Goal: Task Accomplishment & Management: Manage account settings

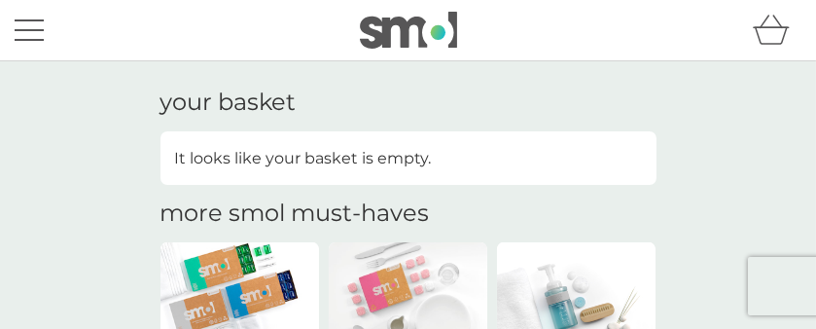
click at [27, 24] on button "menu" at bounding box center [29, 30] width 29 height 37
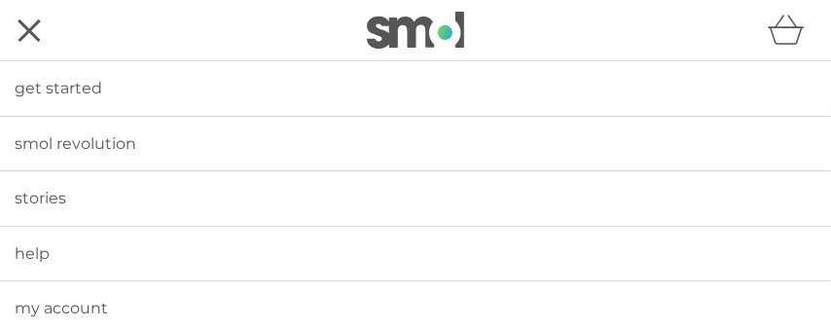
click at [45, 306] on span "my account" at bounding box center [61, 308] width 93 height 18
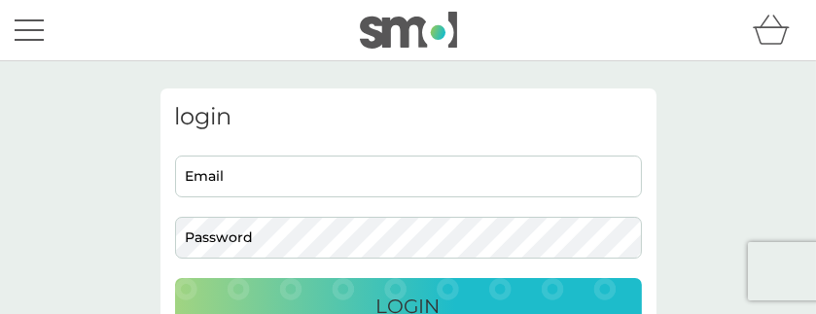
type input "[EMAIL_ADDRESS][DOMAIN_NAME]"
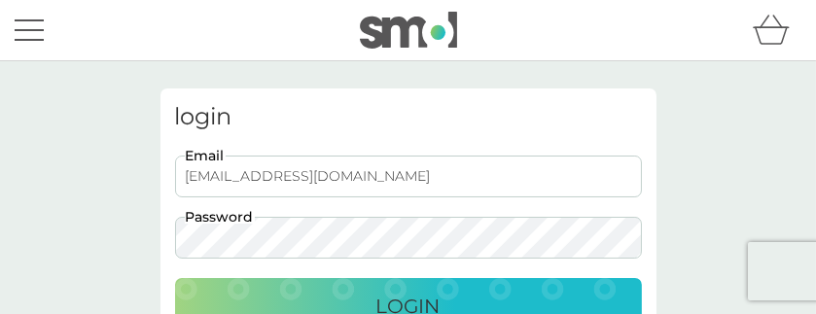
click at [375, 299] on div "Login" at bounding box center [409, 306] width 428 height 31
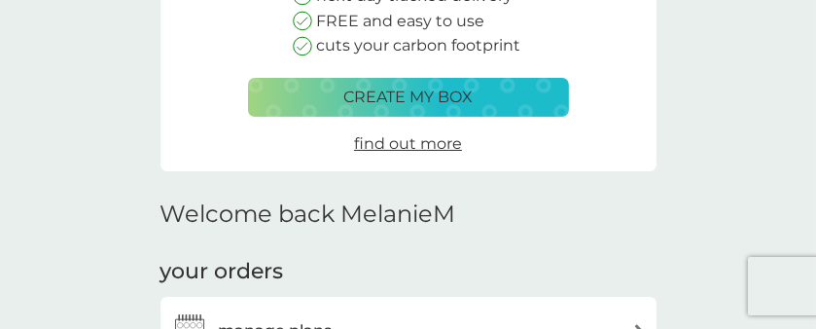
scroll to position [487, 0]
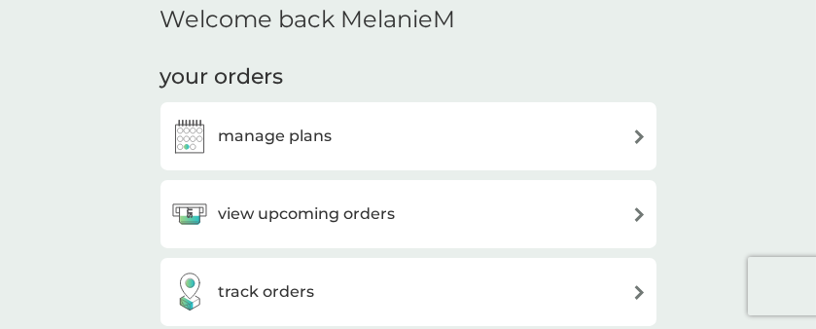
click at [619, 139] on div "manage plans" at bounding box center [408, 136] width 477 height 39
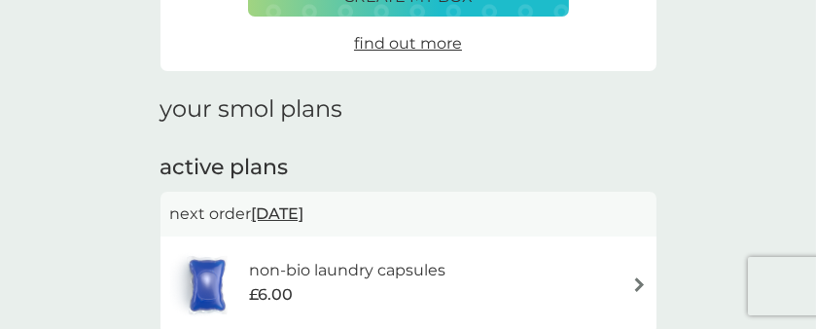
scroll to position [292, 0]
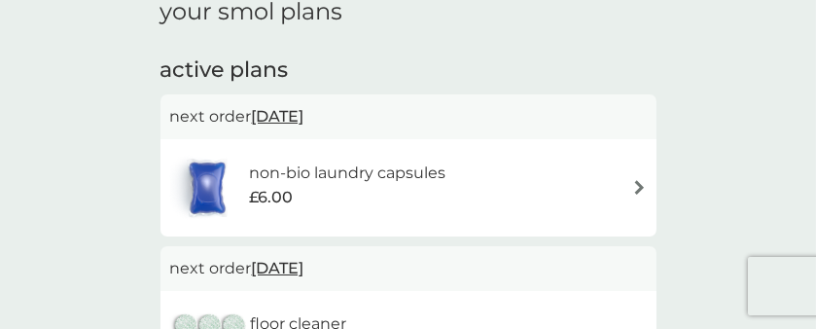
click at [622, 187] on div "non-bio laundry capsules £6.00" at bounding box center [408, 188] width 477 height 68
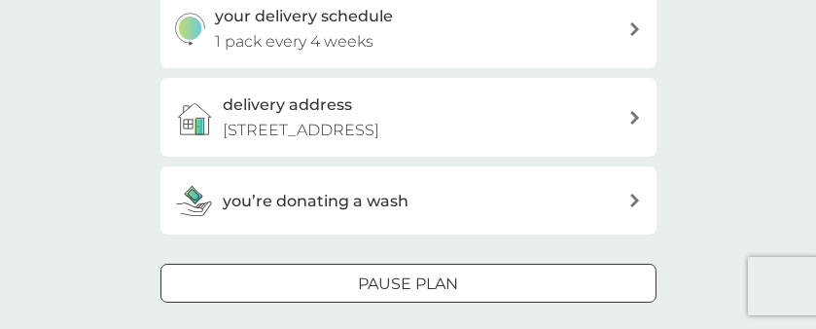
scroll to position [584, 0]
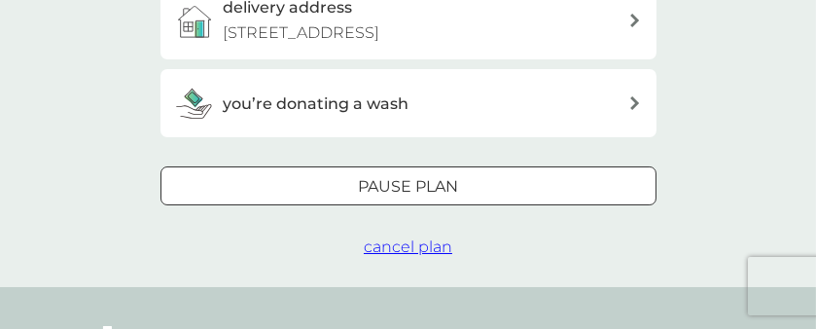
click at [414, 243] on span "cancel plan" at bounding box center [408, 246] width 89 height 18
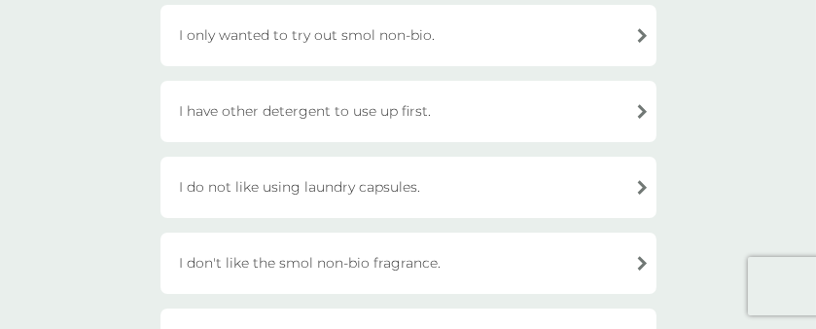
scroll to position [778, 0]
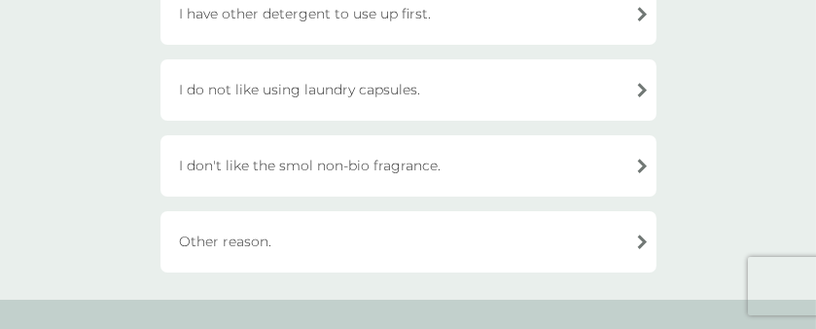
click at [277, 244] on div "Other reason." at bounding box center [409, 241] width 496 height 61
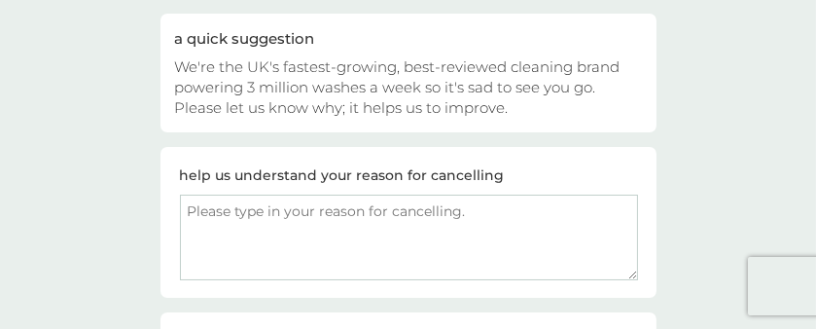
scroll to position [292, 0]
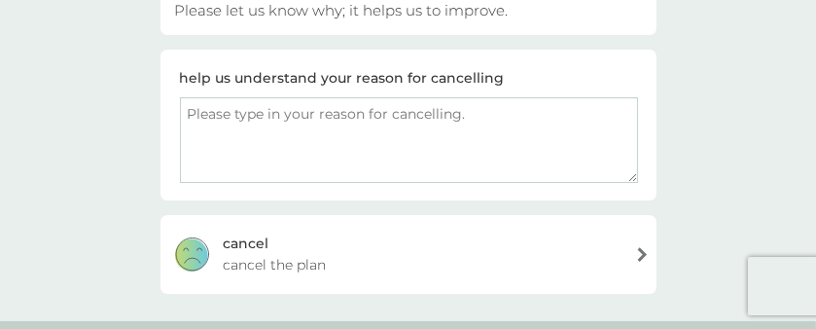
click at [408, 151] on textarea at bounding box center [409, 140] width 458 height 86
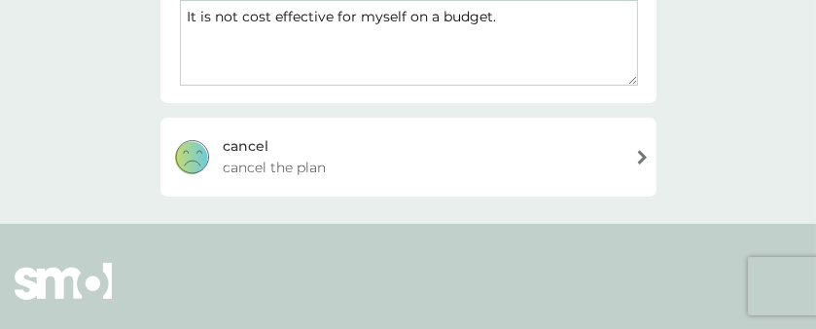
type textarea "It is not cost effective for myself on a budget."
click at [278, 174] on div "cancel cancel the plan" at bounding box center [409, 157] width 496 height 78
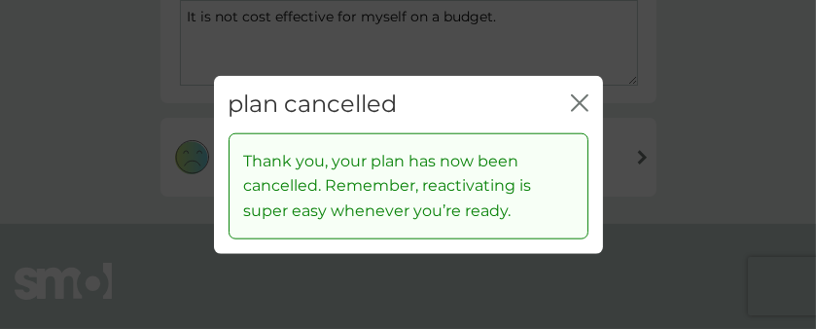
click at [584, 110] on icon "close" at bounding box center [580, 103] width 18 height 18
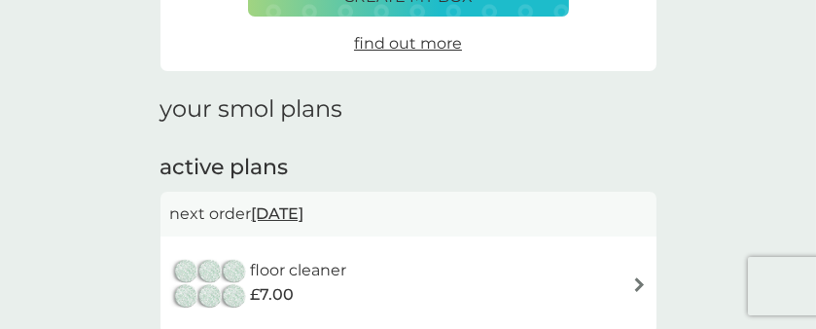
scroll to position [292, 0]
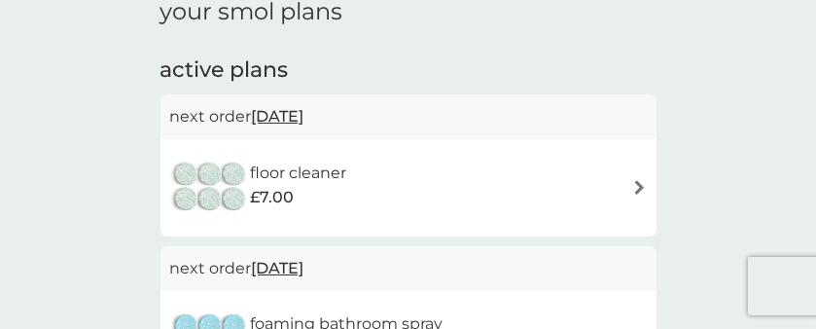
click at [581, 172] on div "floor cleaner £7.00" at bounding box center [408, 188] width 477 height 68
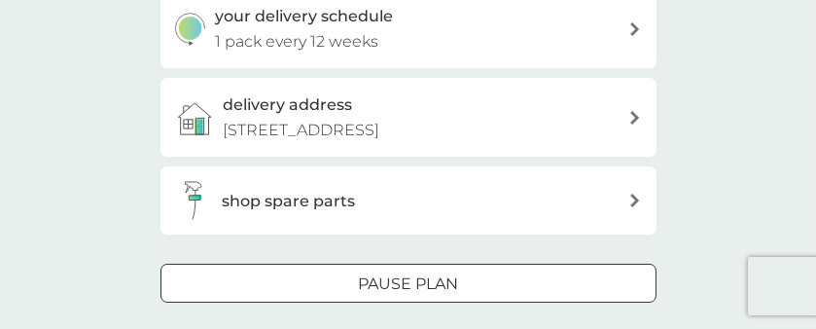
scroll to position [584, 0]
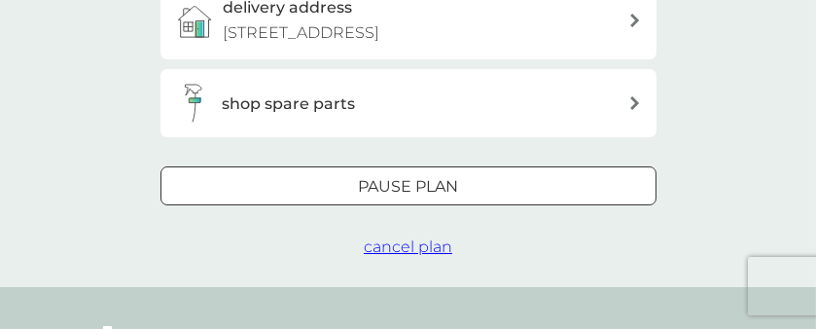
click at [388, 248] on span "cancel plan" at bounding box center [408, 246] width 89 height 18
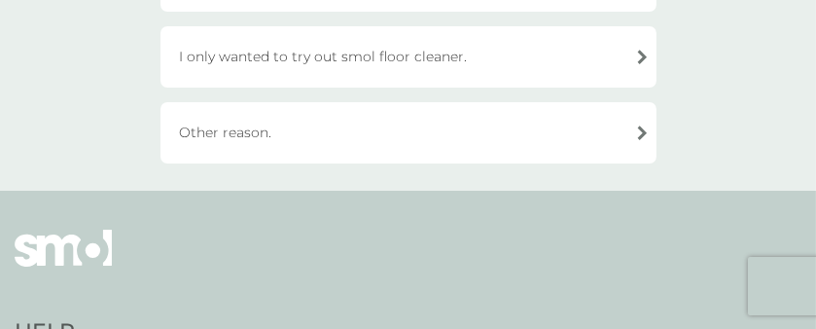
scroll to position [487, 0]
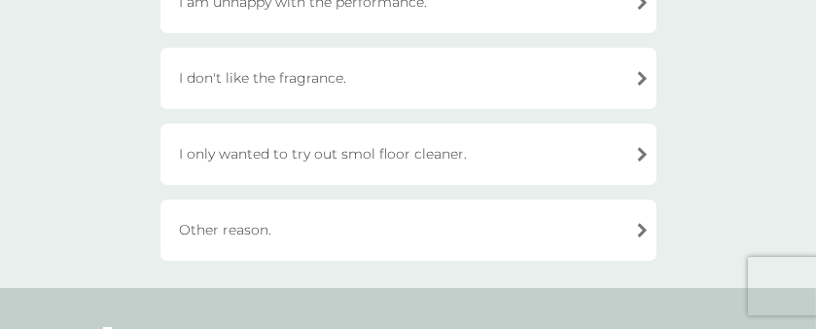
click at [356, 231] on div "Other reason." at bounding box center [409, 229] width 496 height 61
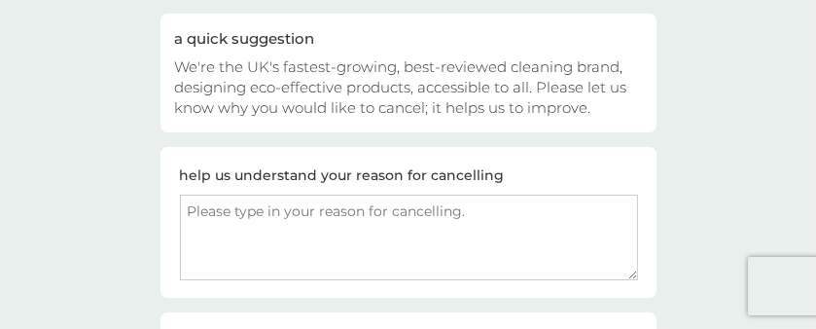
scroll to position [292, 0]
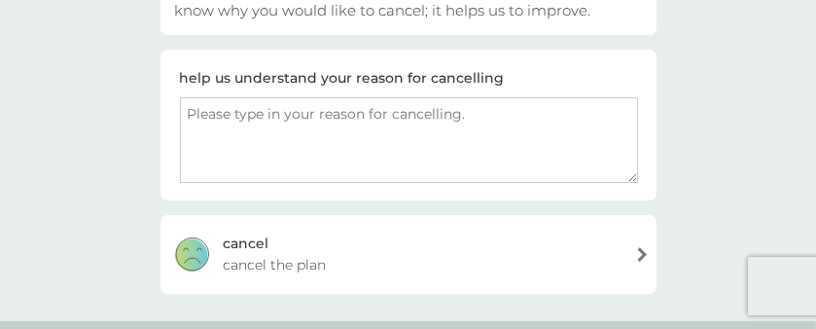
click at [330, 251] on div "cancel cancel the plan" at bounding box center [409, 254] width 496 height 78
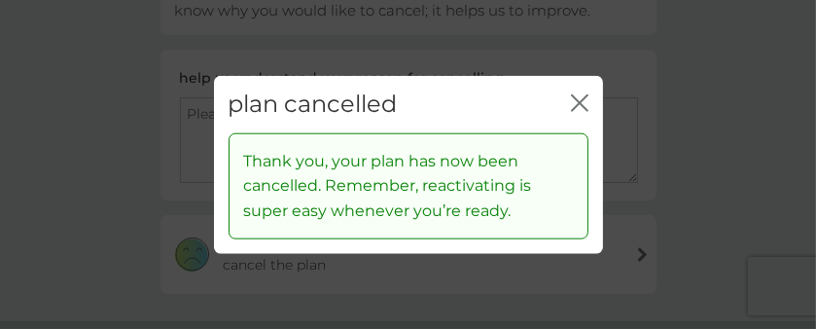
click at [576, 104] on icon "close" at bounding box center [576, 103] width 8 height 16
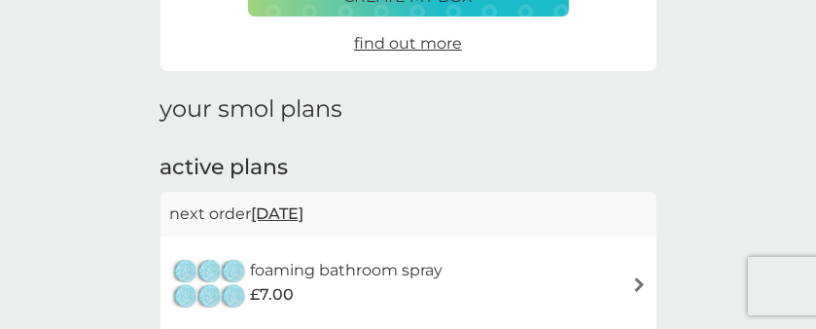
scroll to position [292, 0]
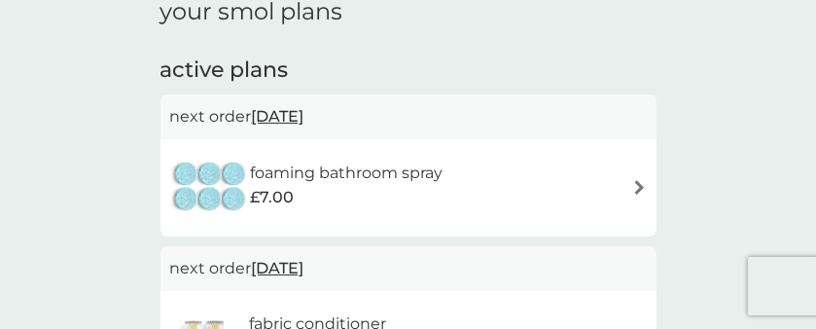
click at [565, 186] on div "foaming bathroom spray £7.00" at bounding box center [408, 188] width 477 height 68
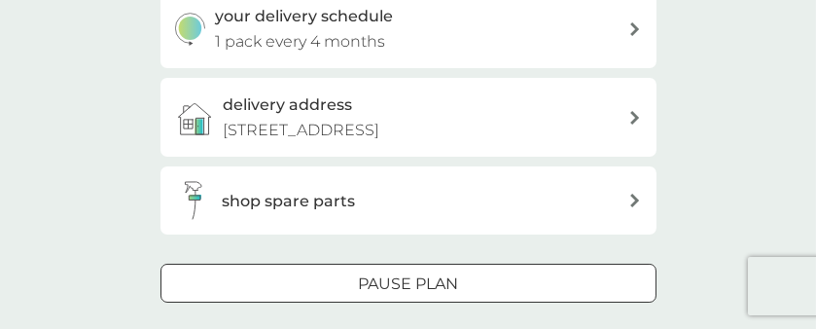
scroll to position [584, 0]
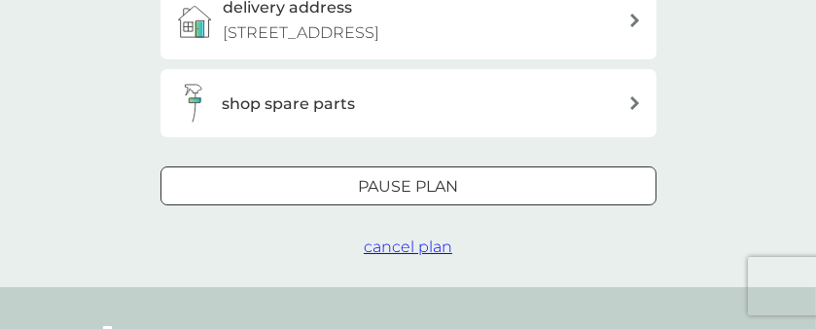
click at [388, 244] on span "cancel plan" at bounding box center [408, 246] width 89 height 18
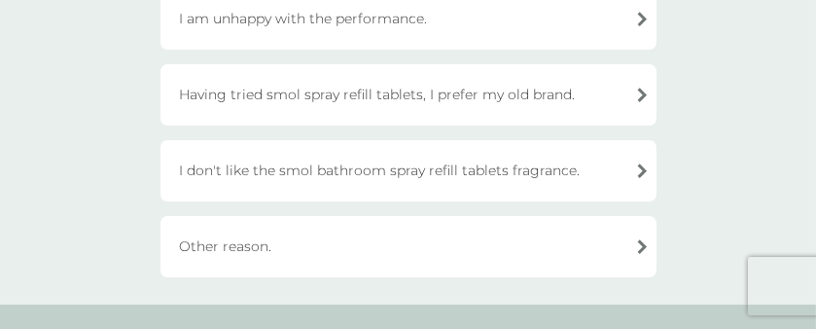
scroll to position [584, 0]
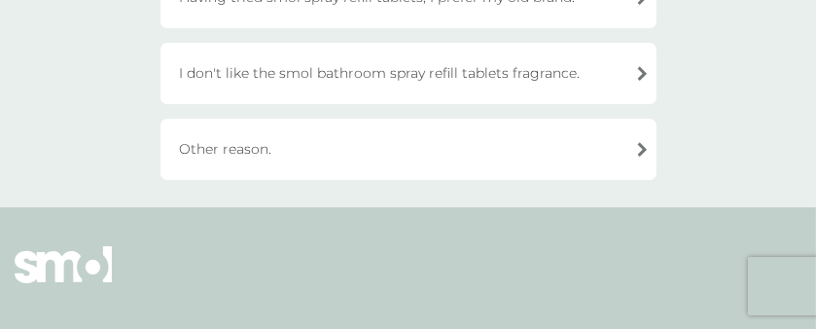
click at [279, 151] on div "Other reason." at bounding box center [409, 149] width 496 height 61
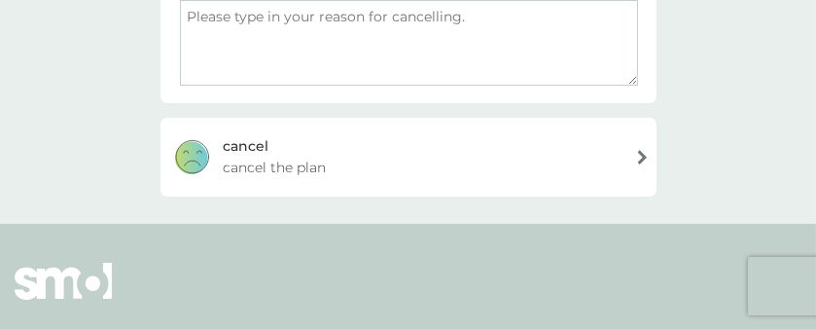
scroll to position [292, 0]
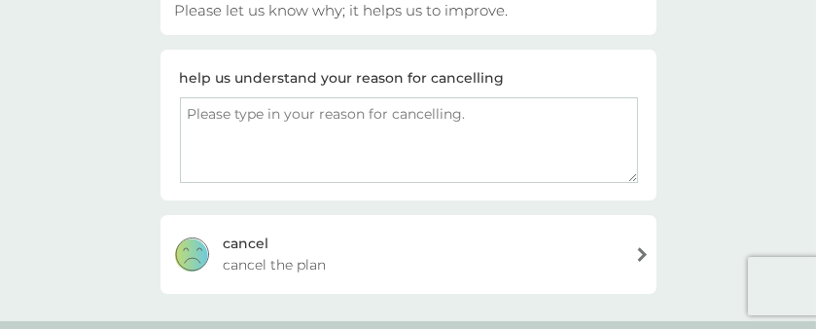
click at [344, 246] on div "cancel cancel the plan" at bounding box center [409, 254] width 496 height 78
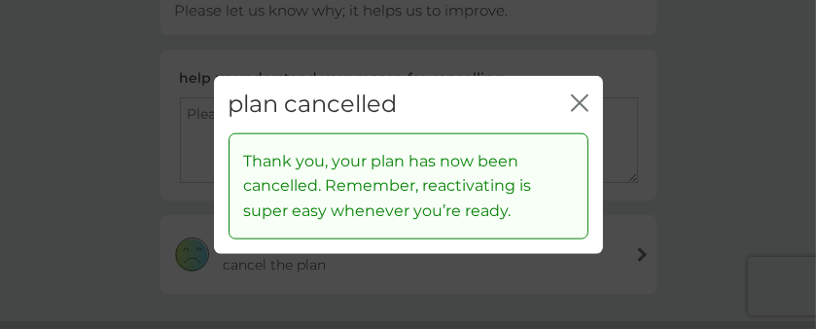
click at [580, 106] on icon "close" at bounding box center [580, 103] width 18 height 18
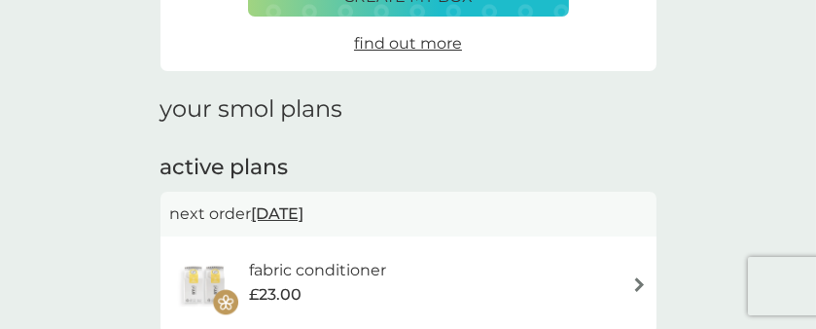
scroll to position [292, 0]
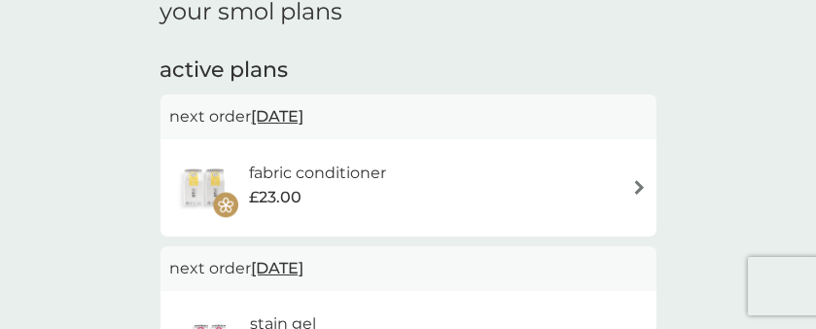
click at [506, 175] on div "fabric conditioner £23.00" at bounding box center [408, 188] width 477 height 68
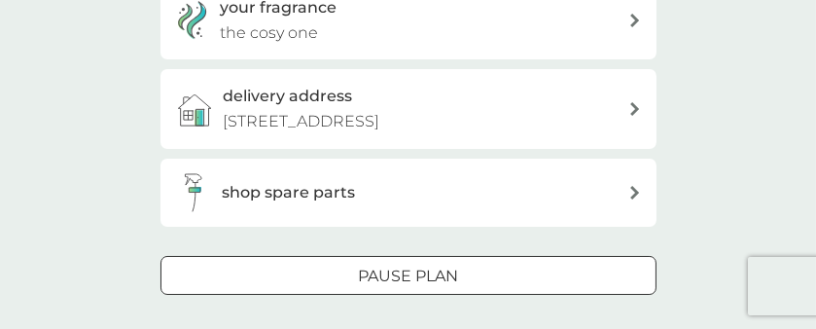
scroll to position [681, 0]
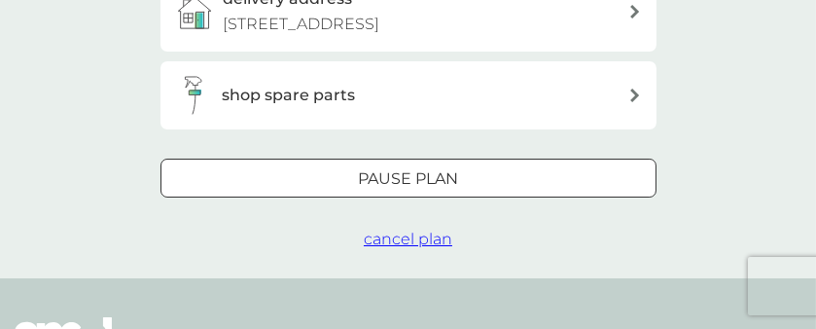
click at [389, 243] on span "cancel plan" at bounding box center [408, 239] width 89 height 18
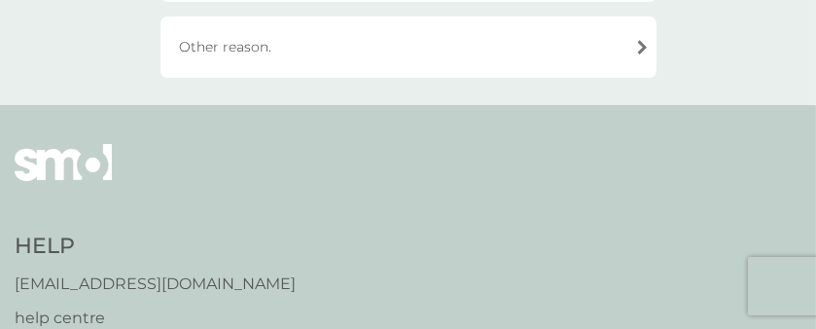
scroll to position [778, 0]
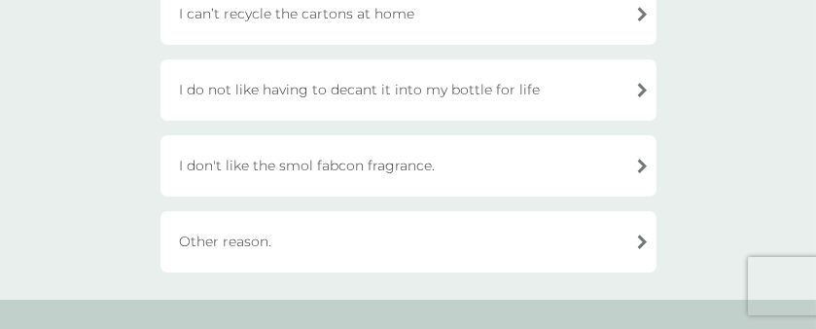
click at [287, 236] on div "Other reason." at bounding box center [409, 241] width 496 height 61
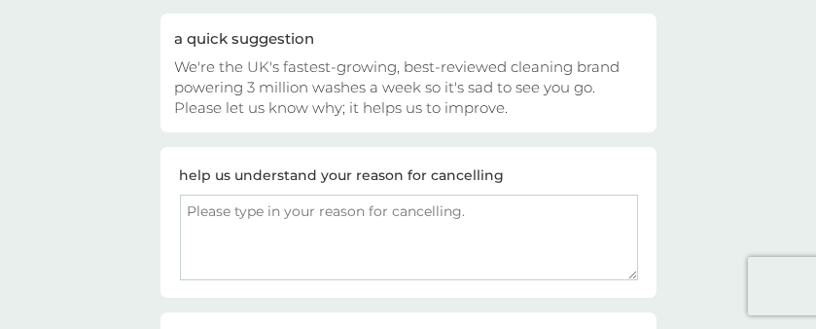
scroll to position [292, 0]
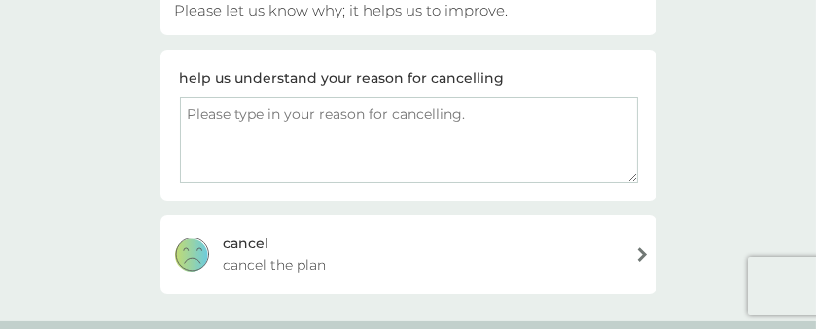
click at [627, 255] on div "cancel cancel the plan" at bounding box center [409, 254] width 496 height 78
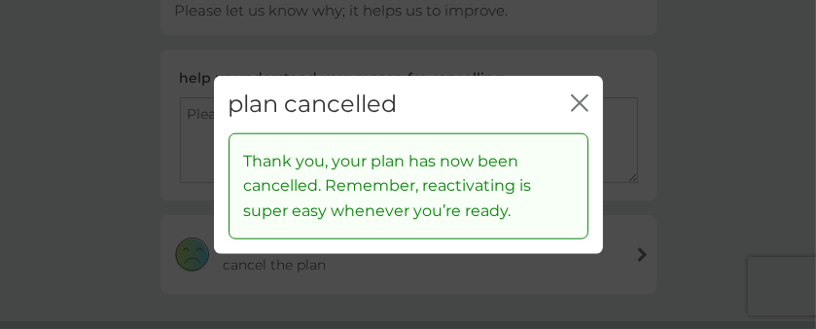
click at [580, 103] on icon "close" at bounding box center [584, 103] width 8 height 16
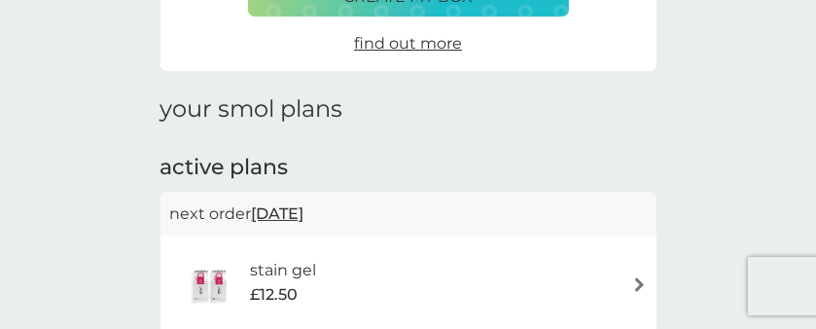
scroll to position [292, 0]
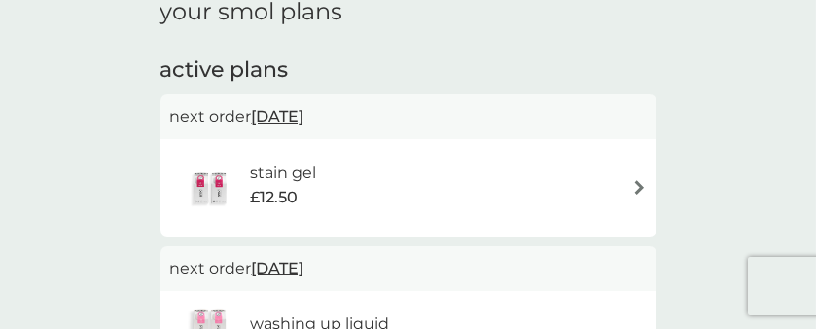
click at [454, 208] on div "stain gel £12.50" at bounding box center [408, 188] width 477 height 68
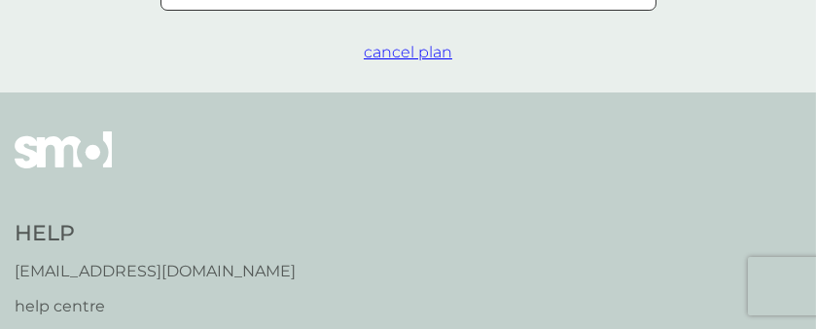
scroll to position [681, 0]
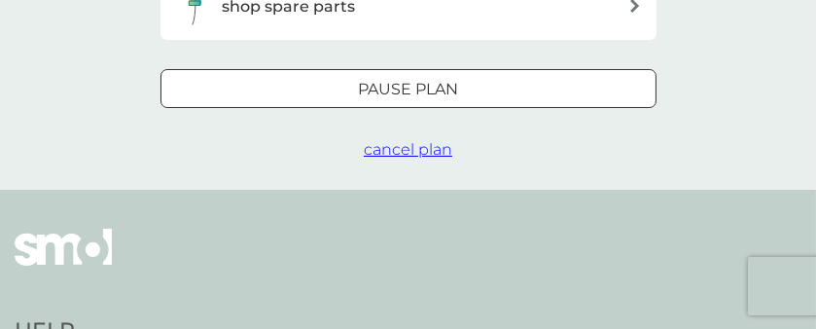
click at [423, 146] on span "cancel plan" at bounding box center [408, 149] width 89 height 18
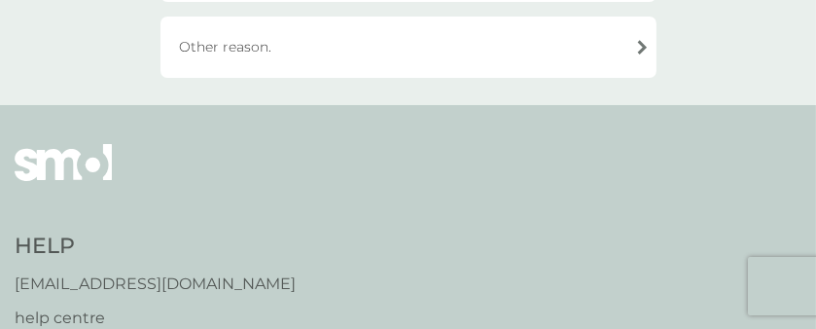
scroll to position [876, 0]
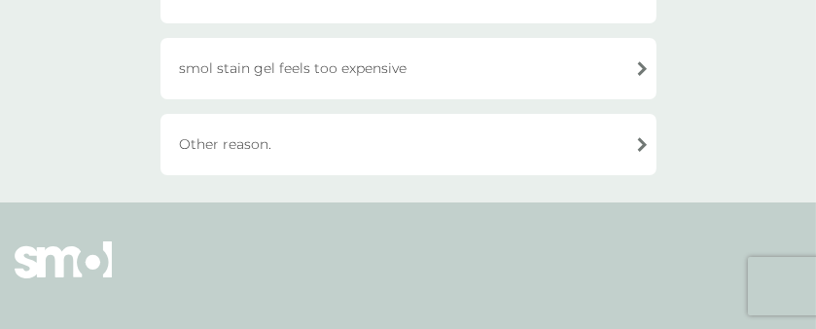
click at [340, 153] on div "Other reason." at bounding box center [409, 144] width 496 height 61
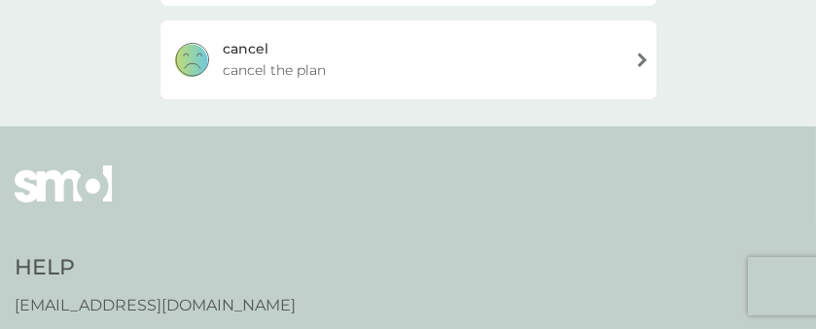
scroll to position [292, 0]
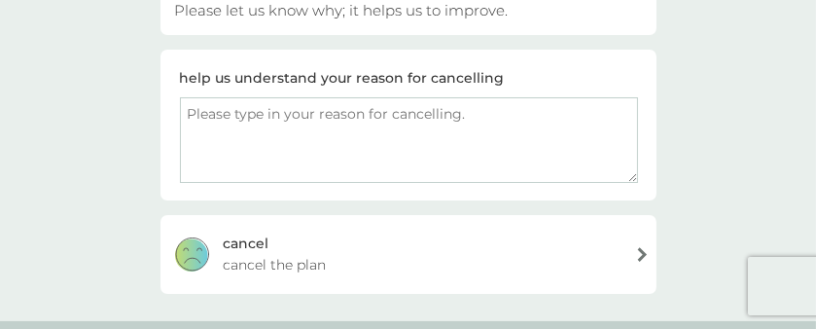
click at [297, 241] on div "cancel cancel the plan" at bounding box center [409, 254] width 496 height 78
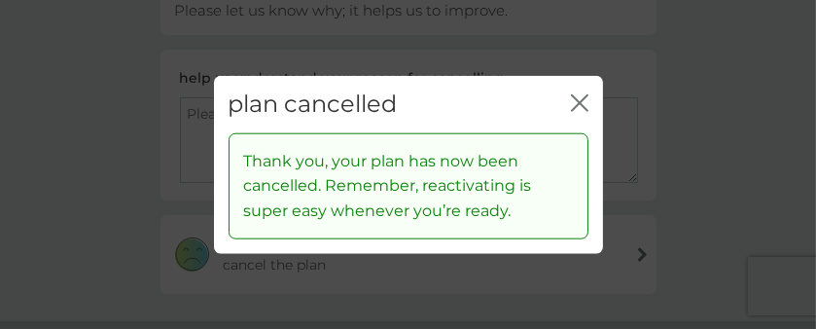
click at [585, 116] on div "close" at bounding box center [580, 104] width 18 height 28
click at [576, 110] on icon "close" at bounding box center [580, 103] width 18 height 18
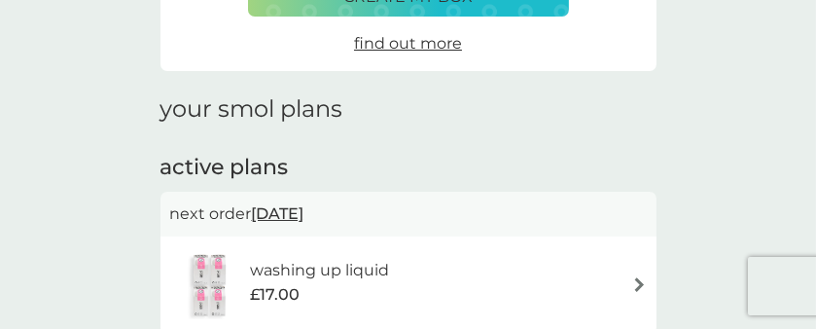
scroll to position [292, 0]
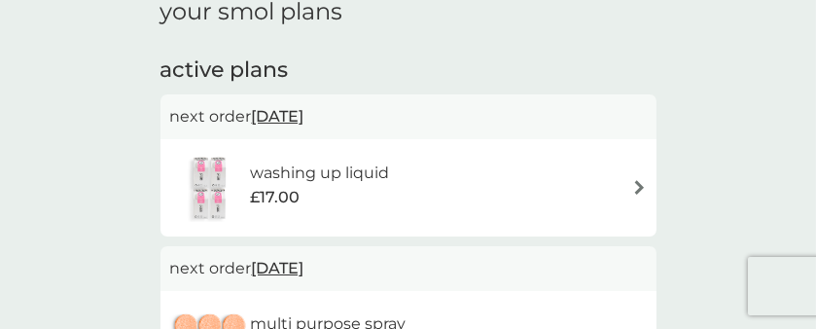
click at [372, 198] on div "£17.00" at bounding box center [319, 197] width 139 height 25
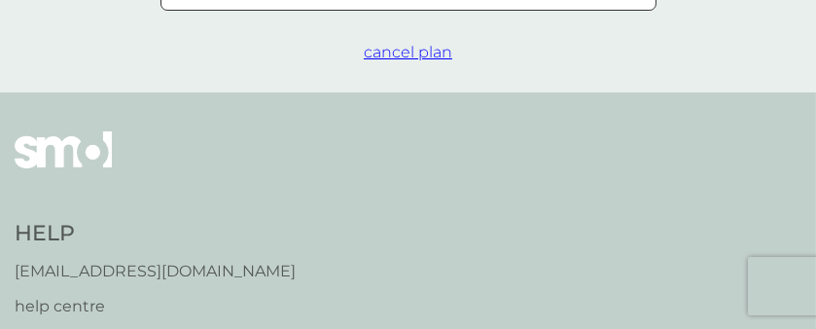
scroll to position [681, 0]
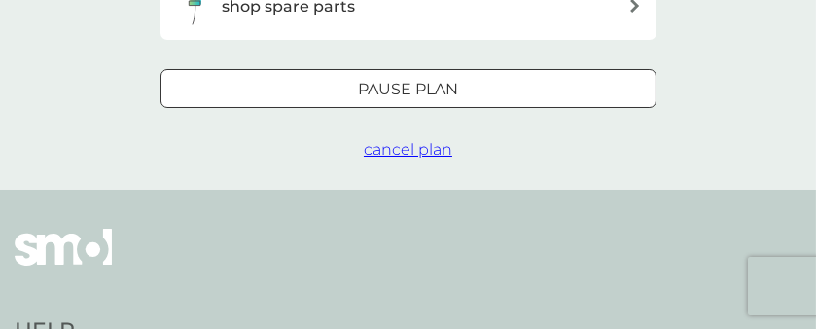
click at [400, 155] on span "cancel plan" at bounding box center [408, 149] width 89 height 18
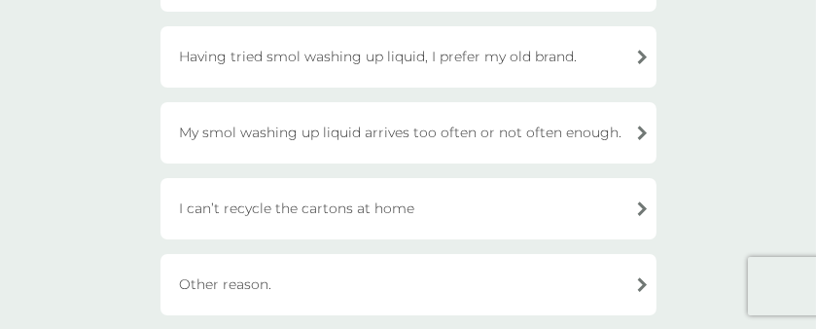
scroll to position [681, 0]
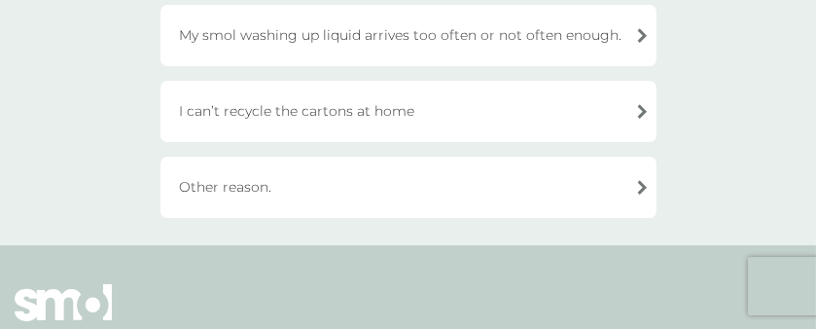
click at [352, 185] on div "Other reason." at bounding box center [409, 187] width 496 height 61
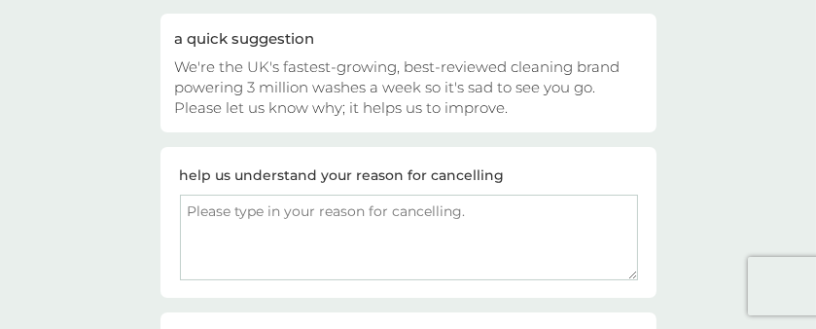
scroll to position [292, 0]
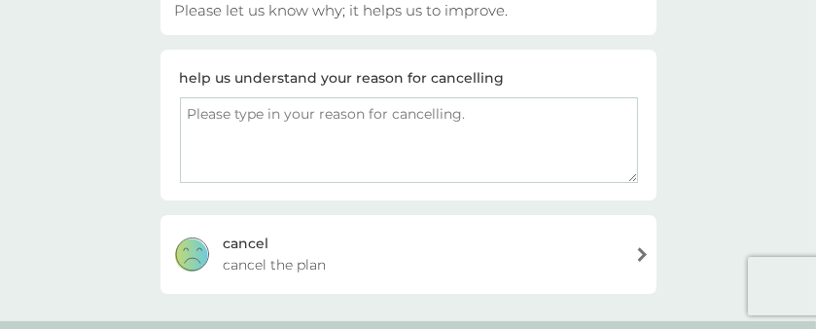
click at [265, 254] on span "cancel the plan" at bounding box center [275, 264] width 103 height 21
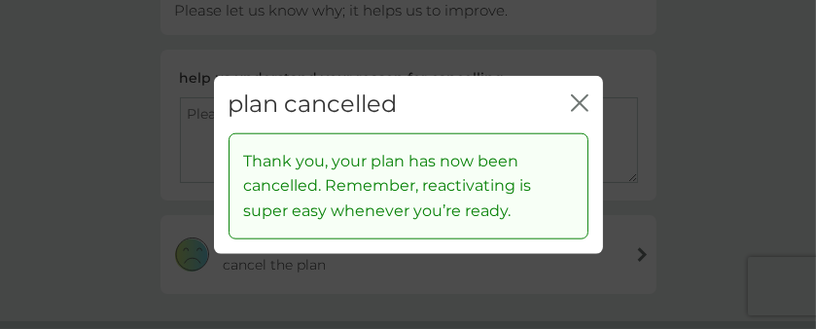
click at [584, 111] on icon "close" at bounding box center [580, 103] width 18 height 18
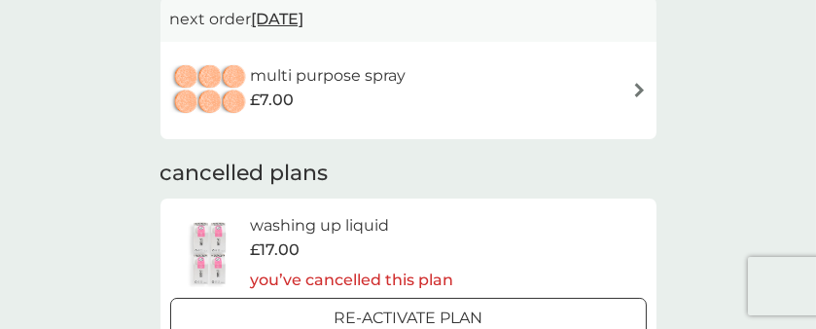
scroll to position [292, 0]
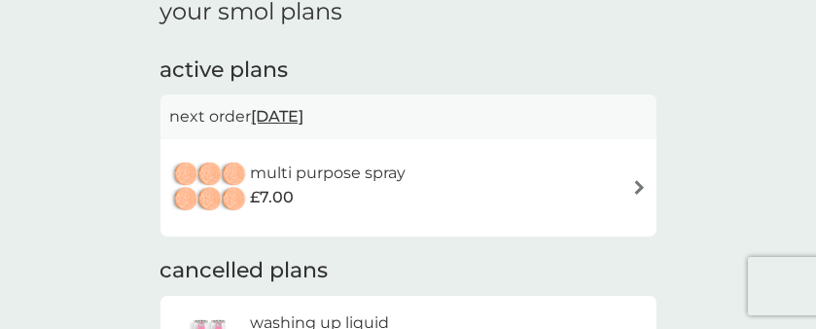
click at [385, 178] on h6 "multi purpose spray" at bounding box center [328, 173] width 156 height 25
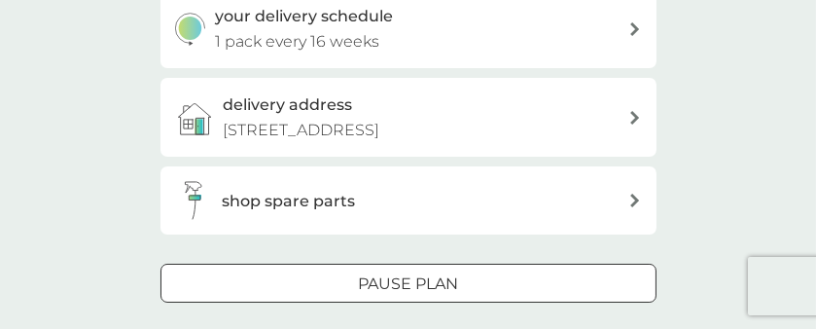
scroll to position [584, 0]
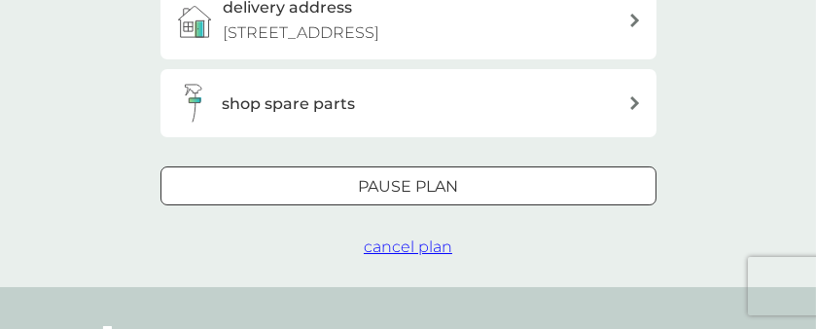
click at [390, 254] on span "cancel plan" at bounding box center [408, 246] width 89 height 18
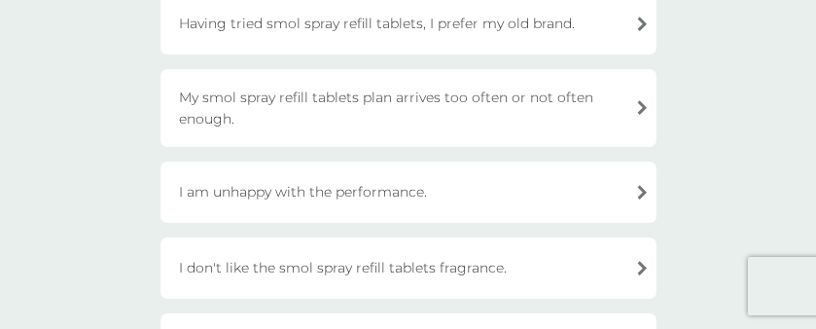
scroll to position [584, 0]
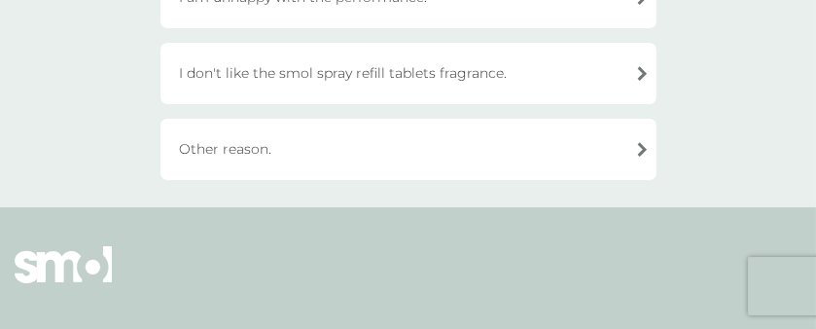
click at [265, 161] on div "Other reason." at bounding box center [409, 149] width 496 height 61
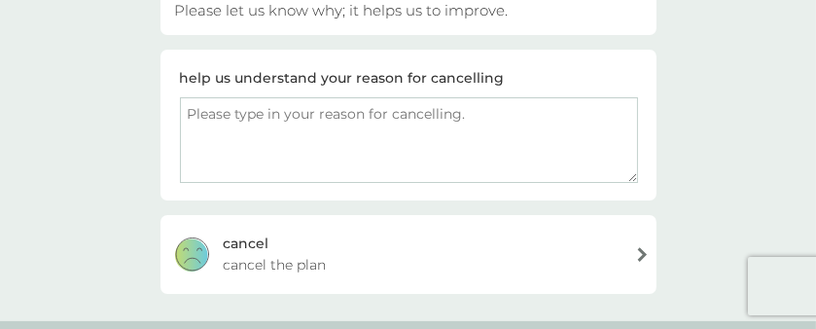
scroll to position [389, 0]
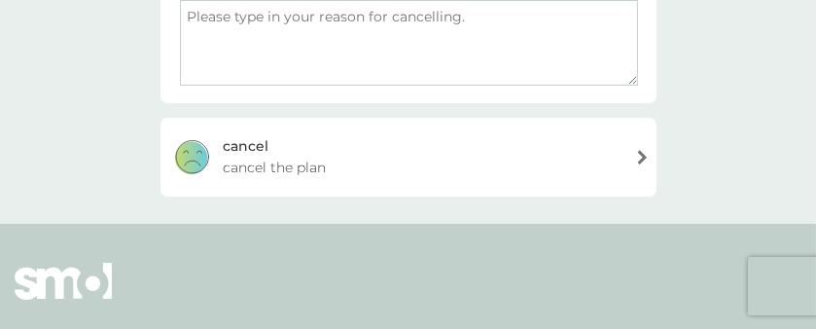
click at [289, 163] on span "cancel the plan" at bounding box center [275, 167] width 103 height 21
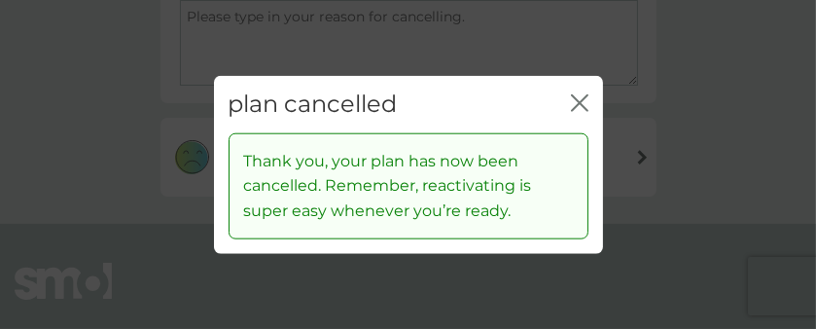
click at [588, 98] on icon "close" at bounding box center [580, 103] width 18 height 18
